Goal: Task Accomplishment & Management: Manage account settings

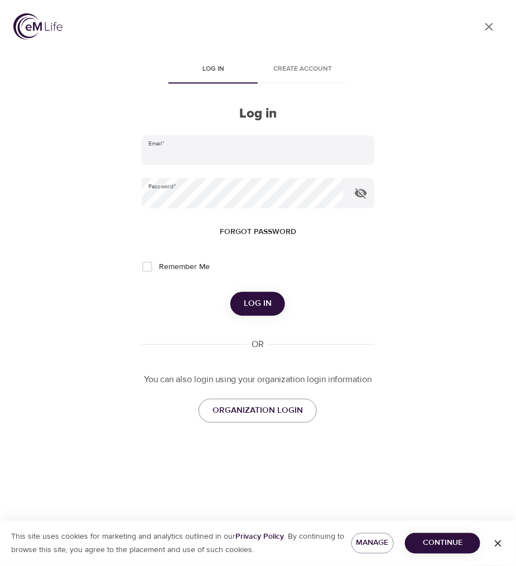
type input "[PERSON_NAME][EMAIL_ADDRESS][PERSON_NAME][DOMAIN_NAME]"
click at [271, 298] on span "Log in" at bounding box center [258, 304] width 28 height 14
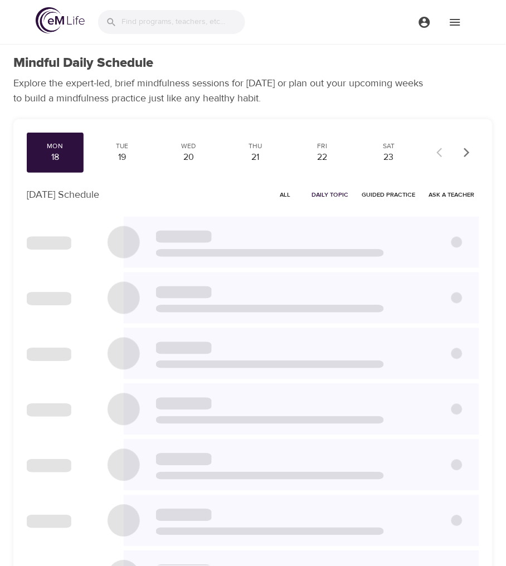
checkbox input "true"
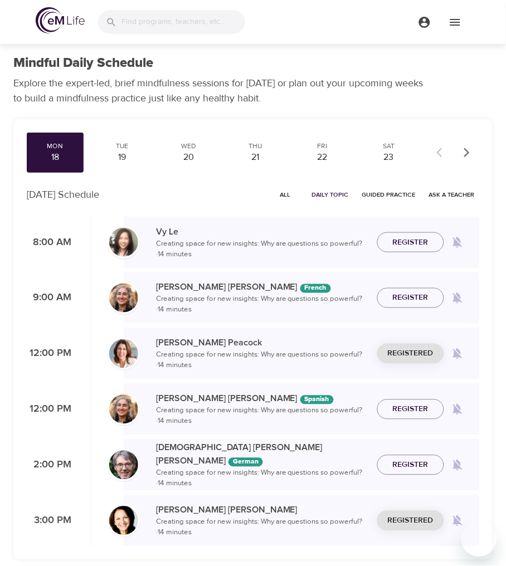
scroll to position [62, 0]
